Goal: Transaction & Acquisition: Purchase product/service

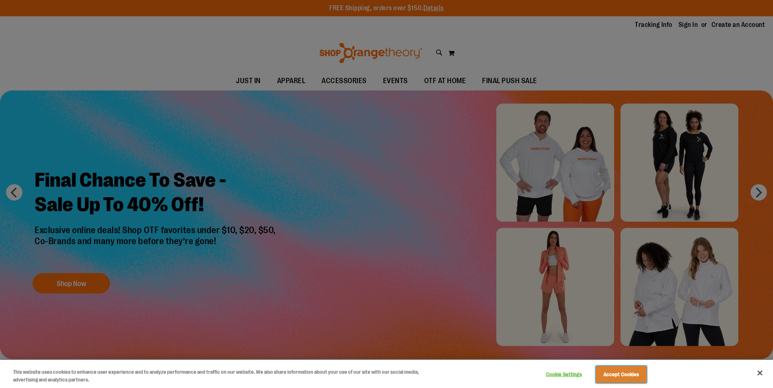
click at [632, 373] on button "Accept Cookies" at bounding box center [621, 374] width 51 height 17
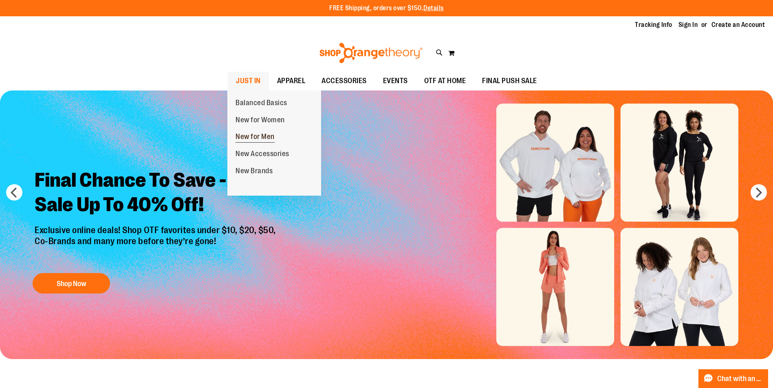
click at [256, 135] on span "New for Men" at bounding box center [255, 138] width 39 height 10
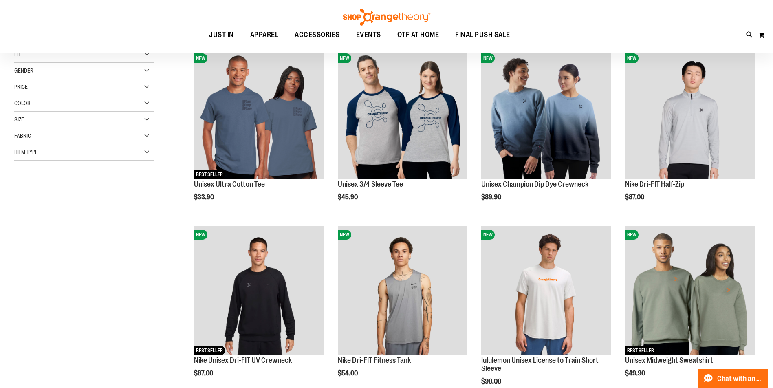
scroll to position [122, 0]
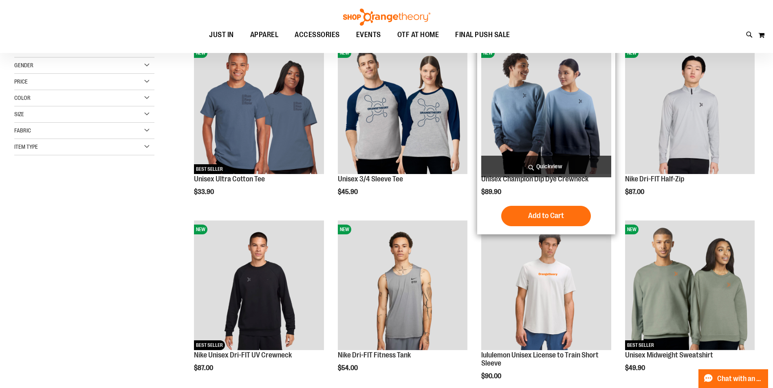
click at [558, 130] on img "product" at bounding box center [547, 109] width 130 height 130
